Goal: Information Seeking & Learning: Learn about a topic

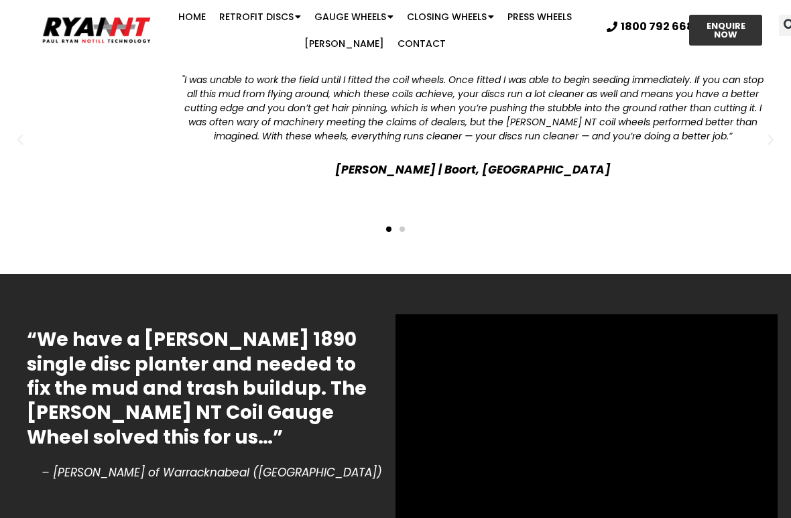
scroll to position [2609, 0]
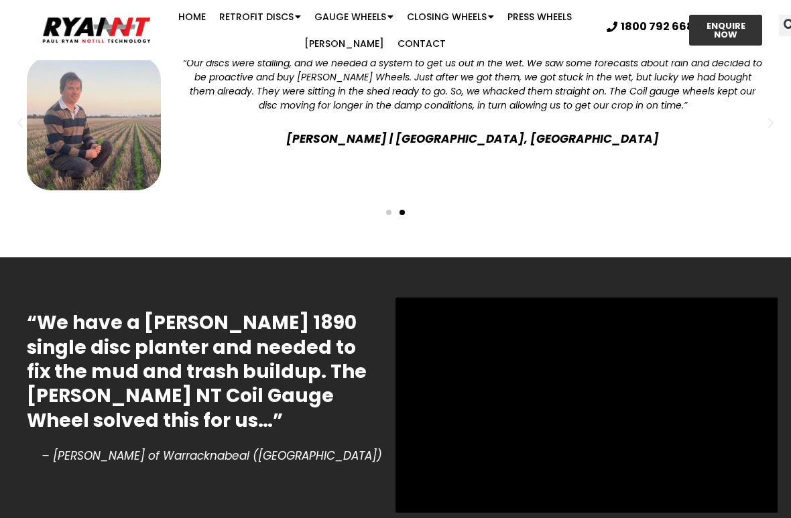
click at [76, 200] on div "“Our discs were stalling, and we needed a system to get us out in the wet. We s…" at bounding box center [396, 144] width 778 height 188
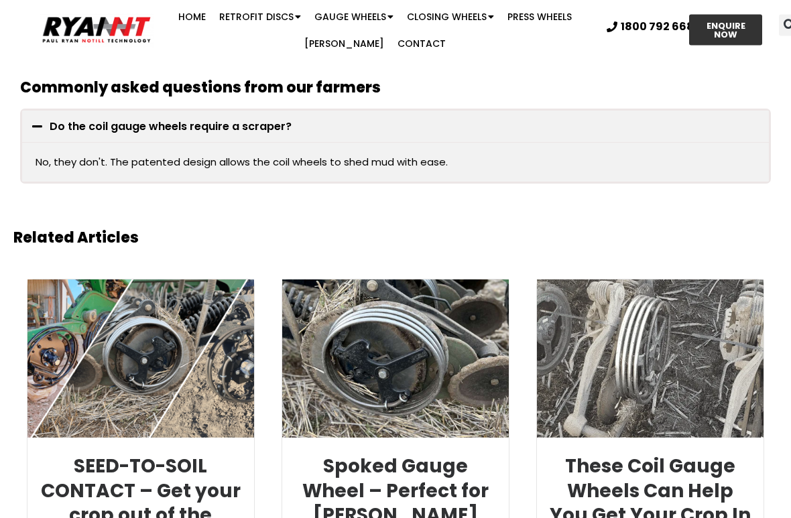
scroll to position [3131, 0]
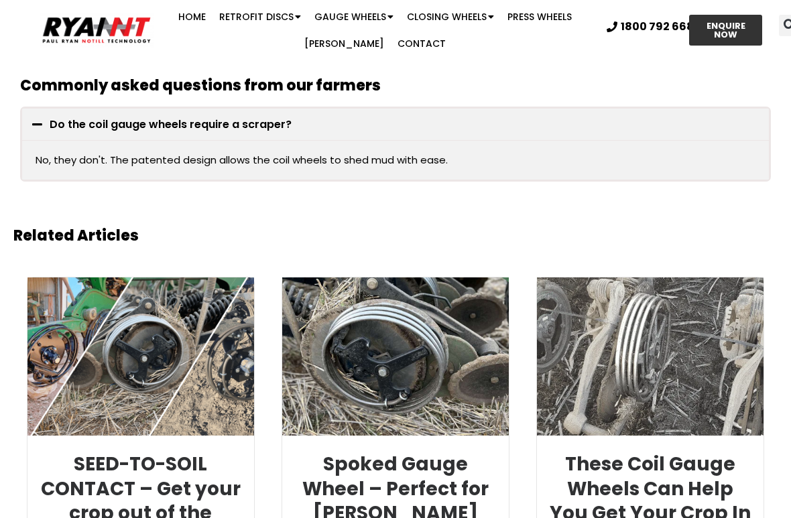
click at [72, 150] on div "Commonly asked questions from our farmers Do the coil gauge wheels require a sc…" at bounding box center [395, 130] width 764 height 117
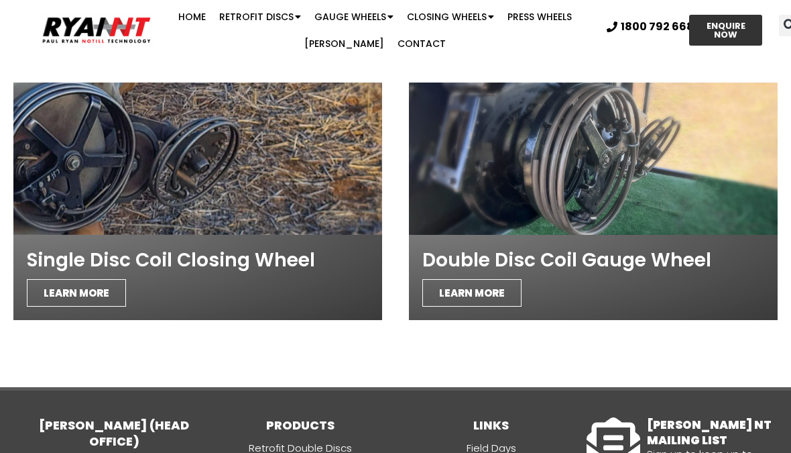
scroll to position [3795, 0]
